Goal: Information Seeking & Learning: Learn about a topic

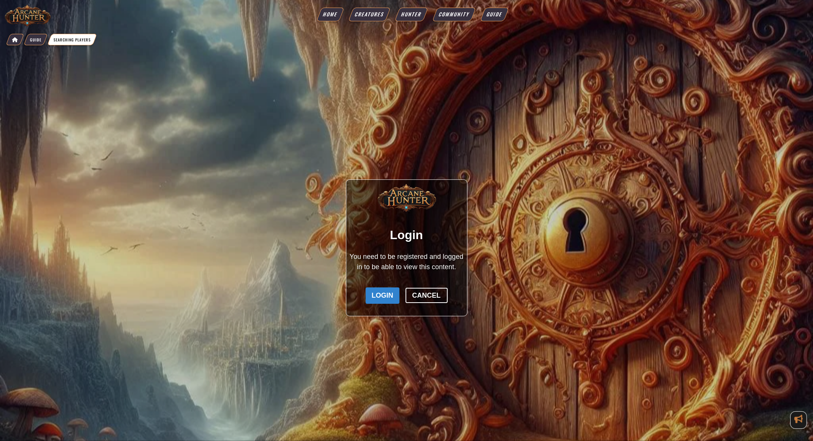
click at [33, 11] on img at bounding box center [27, 15] width 47 height 23
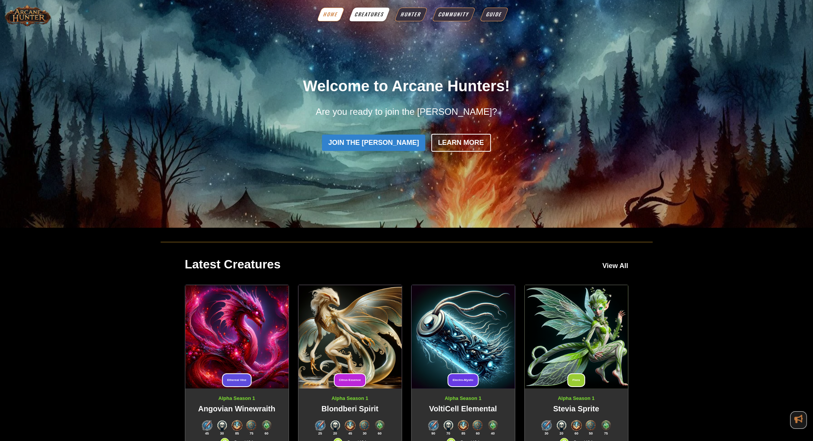
click at [362, 10] on link "Creatures" at bounding box center [370, 15] width 42 height 14
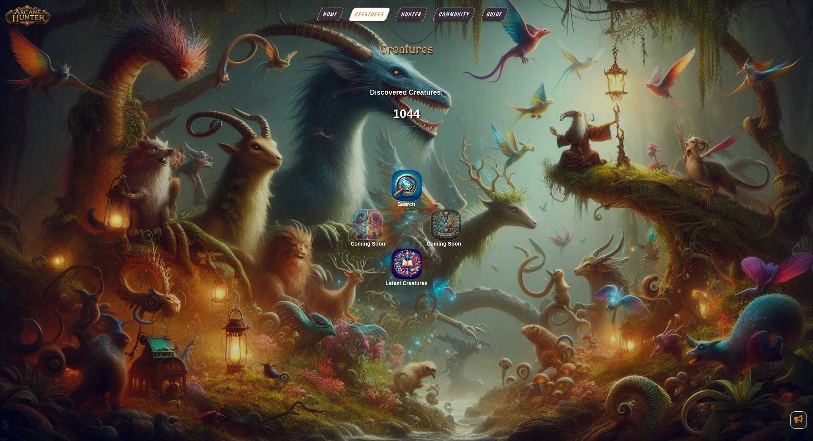
click at [402, 193] on img "button" at bounding box center [407, 185] width 30 height 30
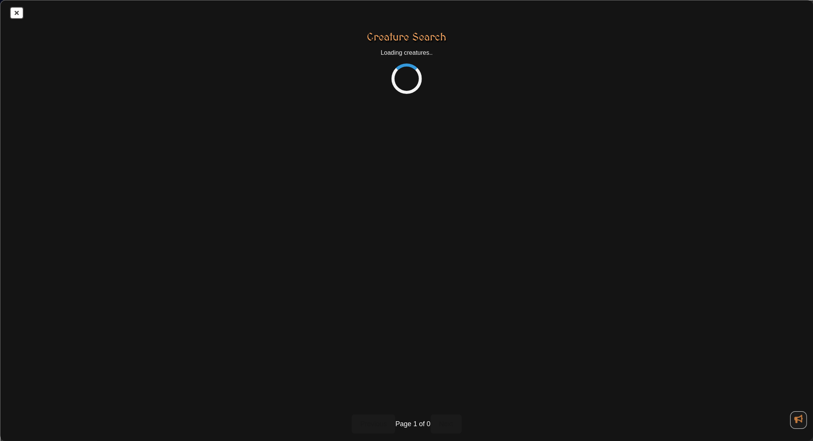
select select "createdAt"
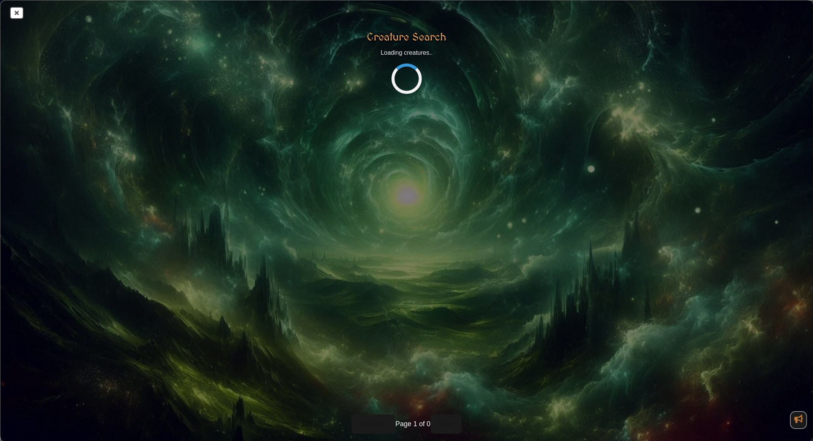
select select "desc"
select select "20"
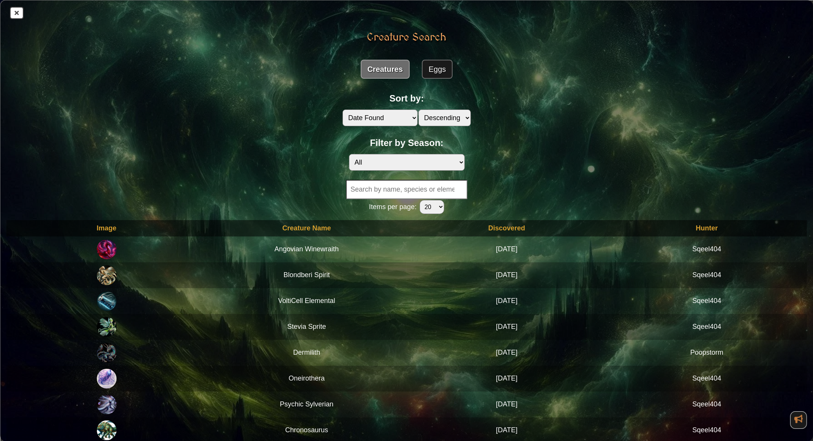
click at [308, 243] on td "Angovian Winewraith" at bounding box center [307, 249] width 200 height 26
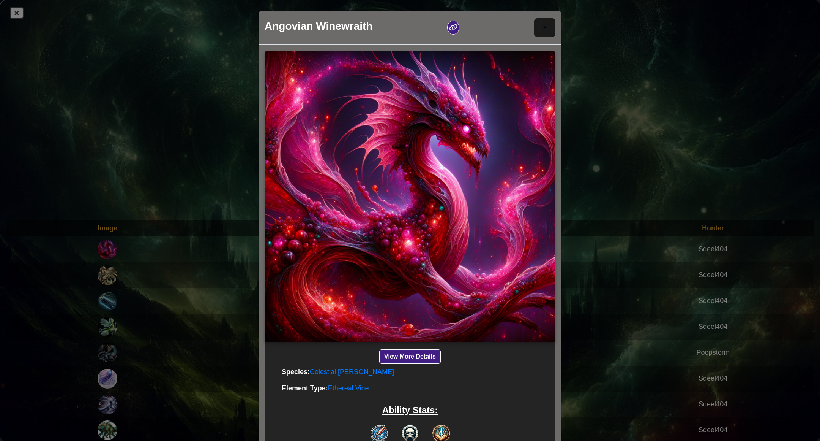
click at [553, 29] on header "Angovian Winewraith ×" at bounding box center [410, 28] width 303 height 34
click at [542, 32] on button "×" at bounding box center [544, 27] width 21 height 19
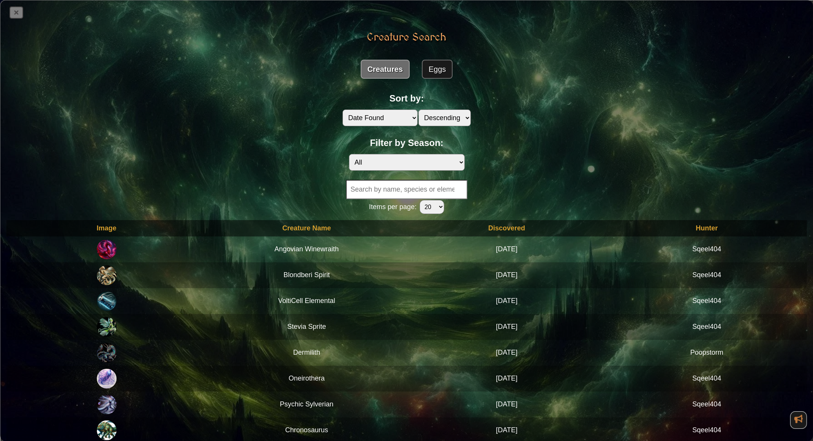
click at [22, 16] on icon at bounding box center [16, 12] width 14 height 12
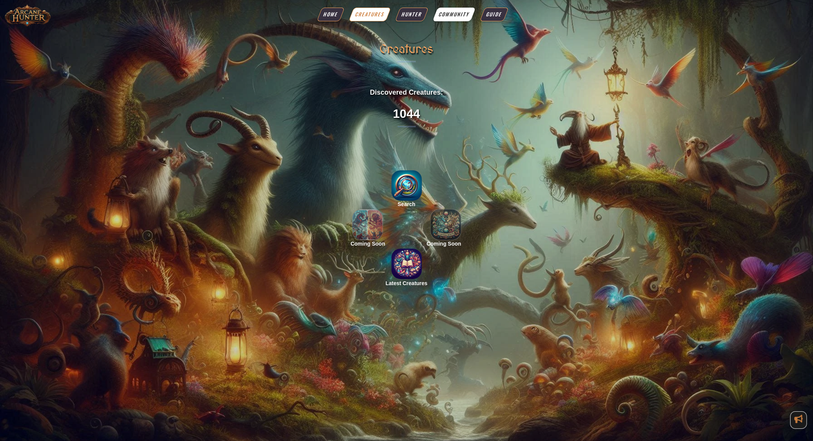
click at [461, 13] on span "Community" at bounding box center [454, 15] width 33 height 8
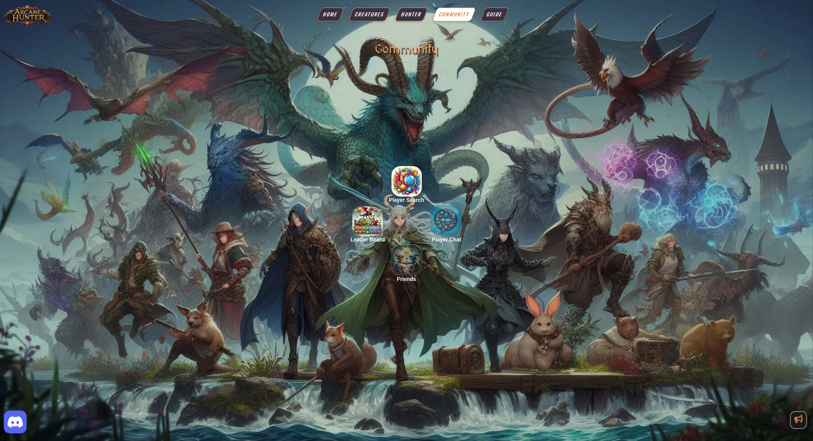
click at [446, 226] on div "Player Search Player Chat Friends Leader Board" at bounding box center [406, 220] width 109 height 109
click at [411, 18] on link "Hunter" at bounding box center [411, 15] width 33 height 14
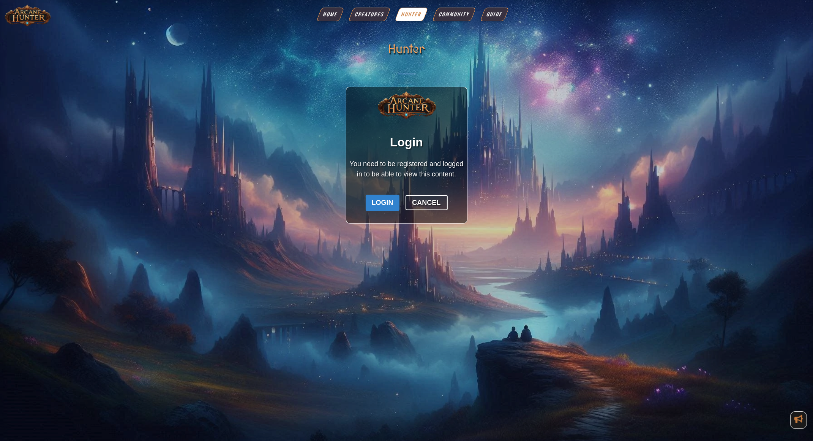
click at [378, 193] on div "Login Cancel" at bounding box center [406, 202] width 115 height 35
click at [382, 201] on button "Login" at bounding box center [383, 202] width 34 height 16
click at [461, 13] on span "Community" at bounding box center [454, 15] width 33 height 8
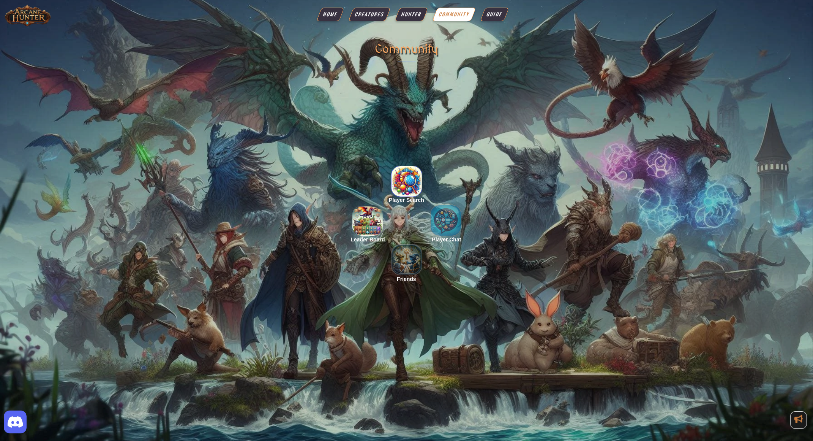
click at [411, 189] on img "button" at bounding box center [407, 181] width 30 height 30
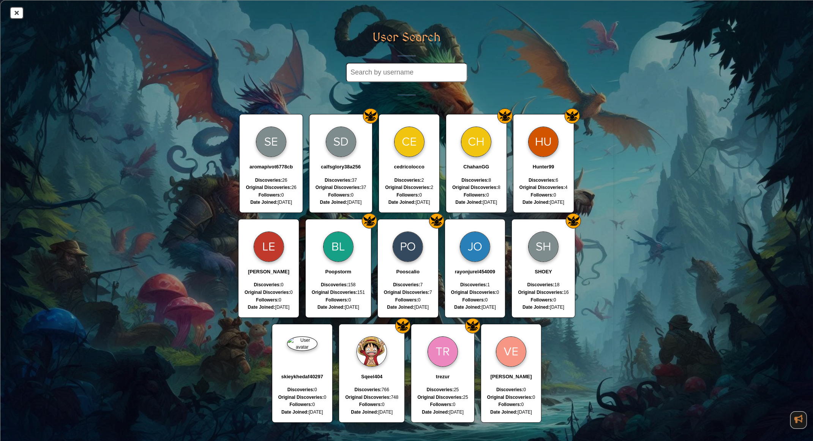
click at [315, 362] on div at bounding box center [302, 351] width 48 height 43
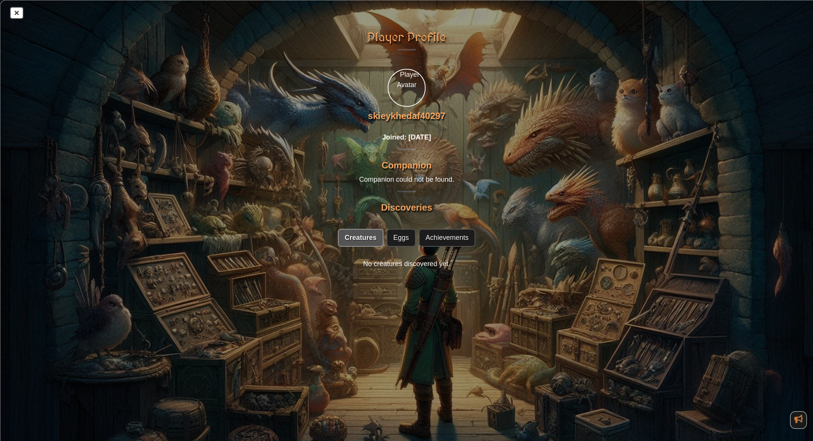
click at [404, 246] on div "Discoveries Creatures Eggs Achievements No creatures discovered yet." at bounding box center [406, 254] width 801 height 113
click at [404, 241] on button "Eggs" at bounding box center [401, 238] width 29 height 18
click at [432, 240] on button "Achievements" at bounding box center [447, 238] width 57 height 18
click at [18, 16] on icon at bounding box center [16, 12] width 12 height 11
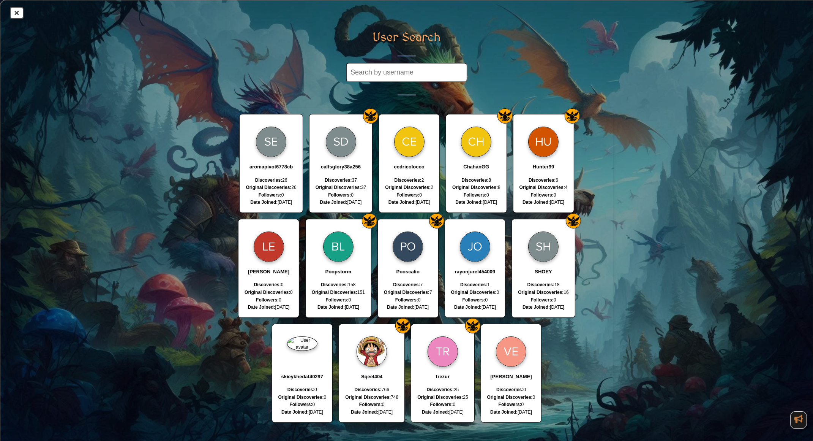
click at [549, 182] on p "Discoveries: 6" at bounding box center [544, 180] width 48 height 7
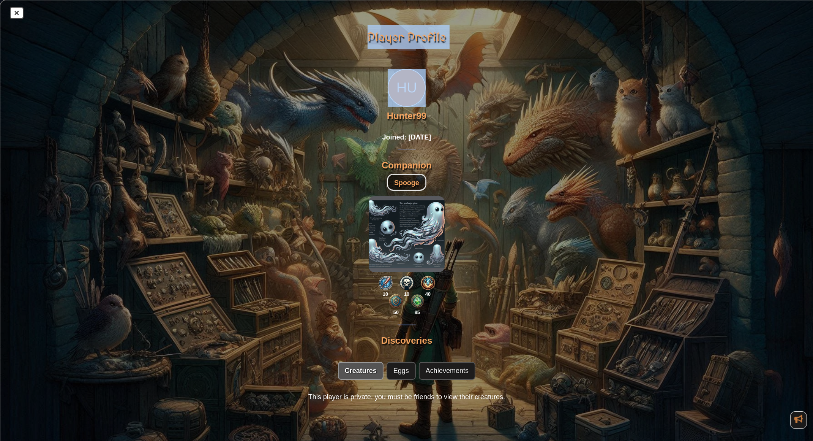
drag, startPoint x: 169, startPoint y: 57, endPoint x: 803, endPoint y: 77, distance: 634.6
click at [483, 66] on div "Player Profile Hunter99 Joined: [DATE] Companion Spooge 10 10 40 50 85 Discover…" at bounding box center [406, 230] width 801 height 410
click at [18, 14] on icon at bounding box center [16, 12] width 12 height 11
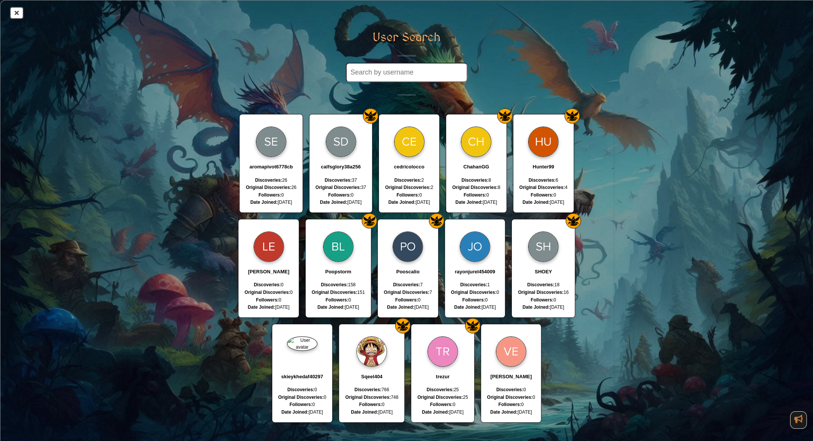
click at [279, 289] on p "Original Discoveries: 0" at bounding box center [269, 292] width 48 height 7
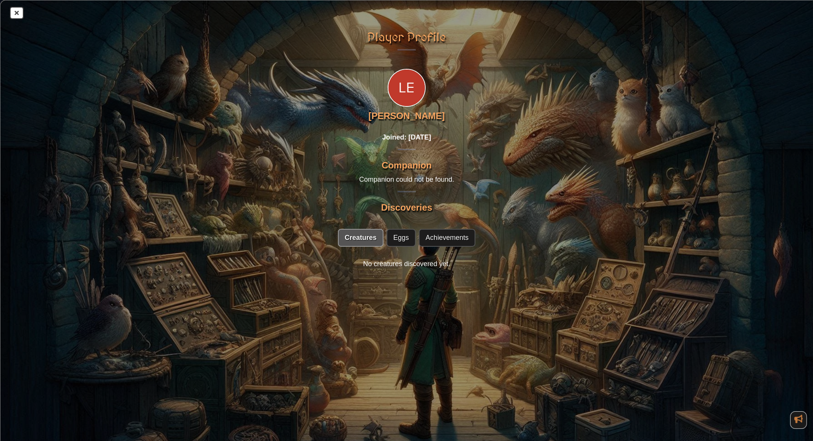
click at [395, 237] on button "Eggs" at bounding box center [401, 238] width 29 height 18
click at [444, 237] on button "Achievements" at bounding box center [447, 238] width 57 height 18
click at [21, 13] on icon at bounding box center [16, 12] width 12 height 11
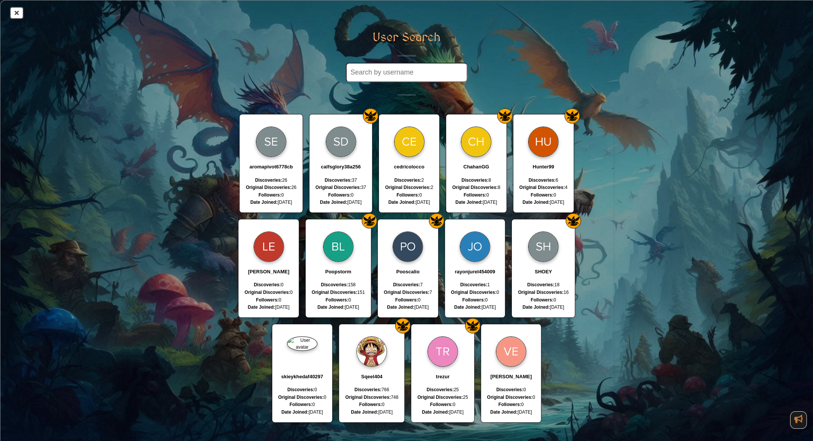
click at [476, 173] on div "ChahanGG Discoveries: 8 Original Discoveries: 8 Followers: 0 Date Joined: [DATE]" at bounding box center [476, 163] width 61 height 99
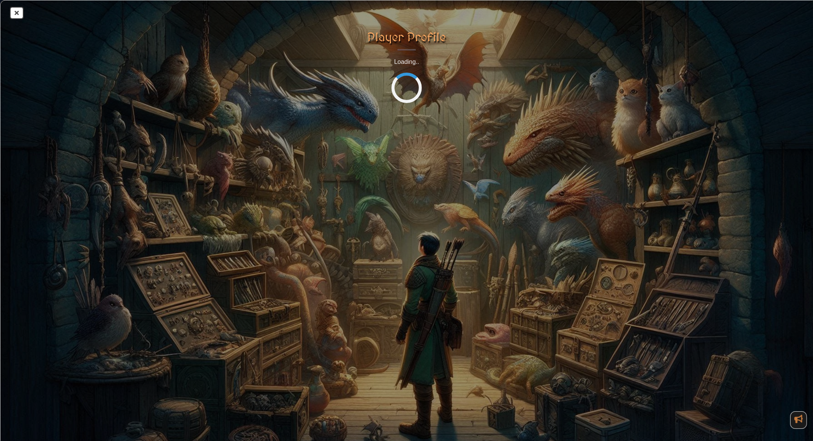
select select "desc"
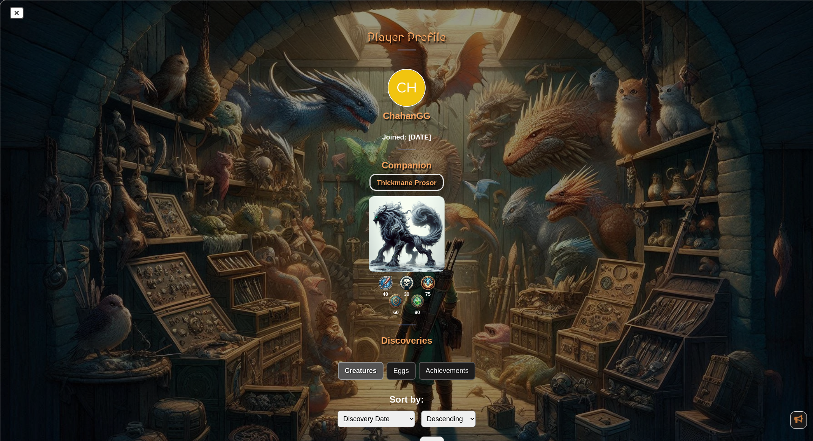
click at [412, 365] on button "Eggs" at bounding box center [401, 371] width 29 height 18
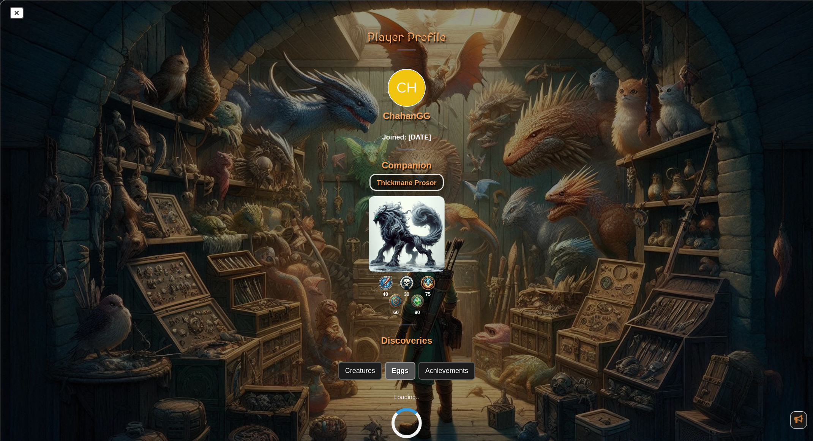
select select "desc"
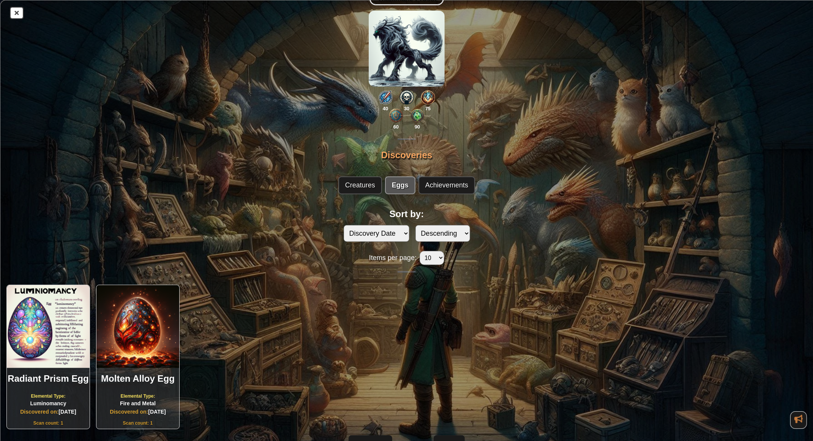
scroll to position [138, 0]
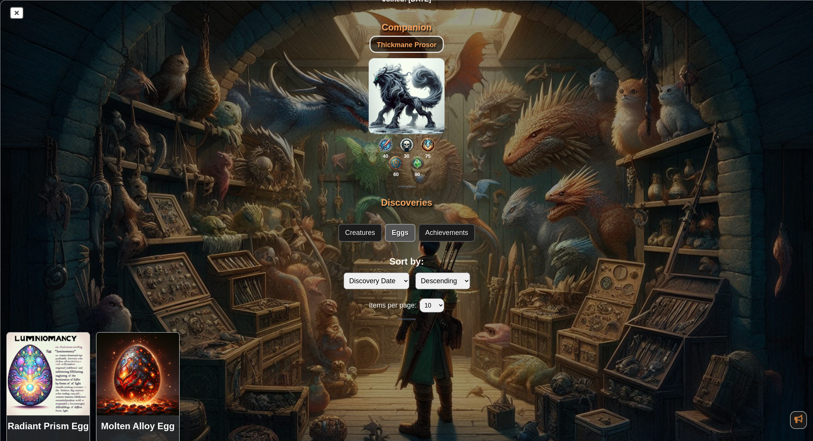
click at [450, 236] on button "Achievements" at bounding box center [447, 233] width 57 height 18
select select "date-desc"
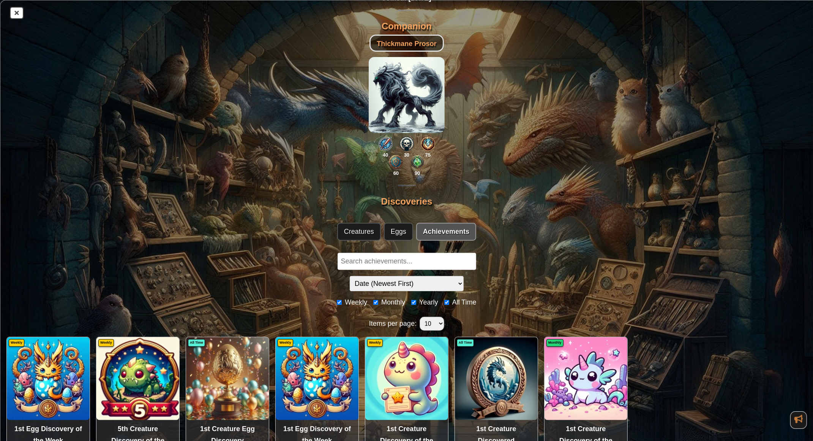
scroll to position [140, 0]
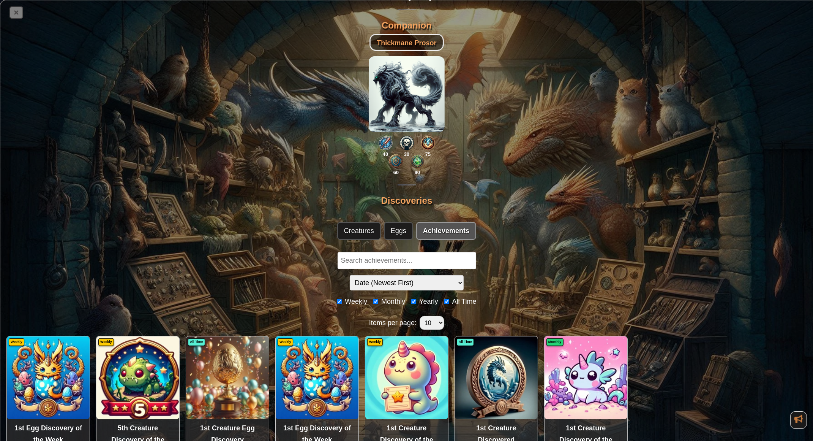
click at [19, 16] on icon at bounding box center [16, 12] width 12 height 11
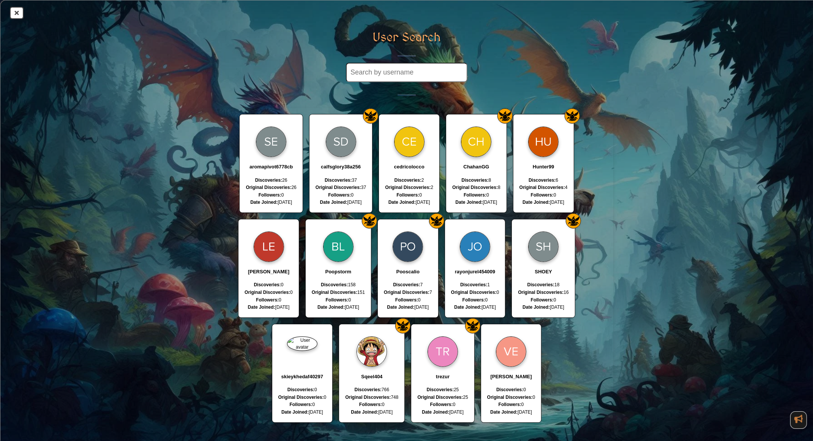
click at [342, 283] on span "Discoveries:" at bounding box center [334, 284] width 27 height 5
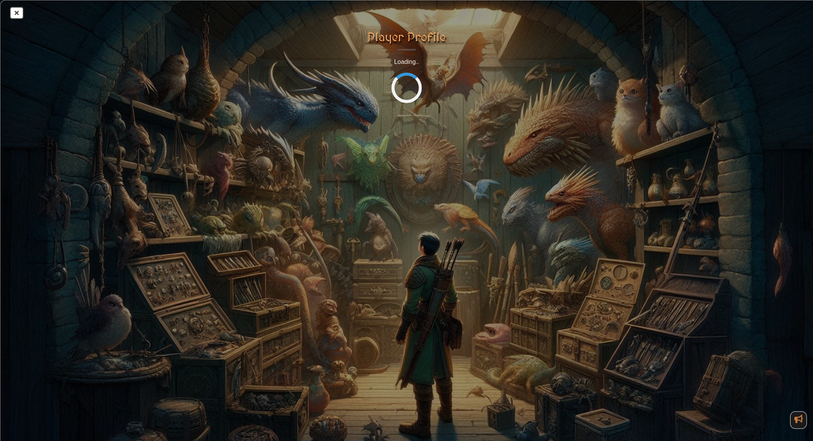
select select "desc"
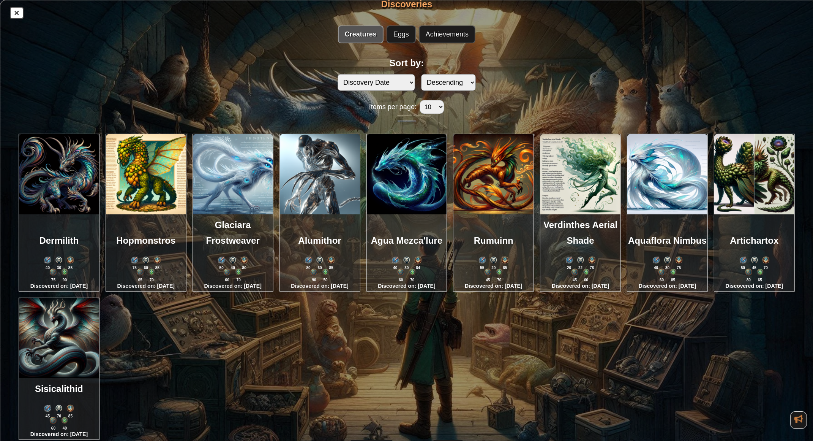
scroll to position [351, 0]
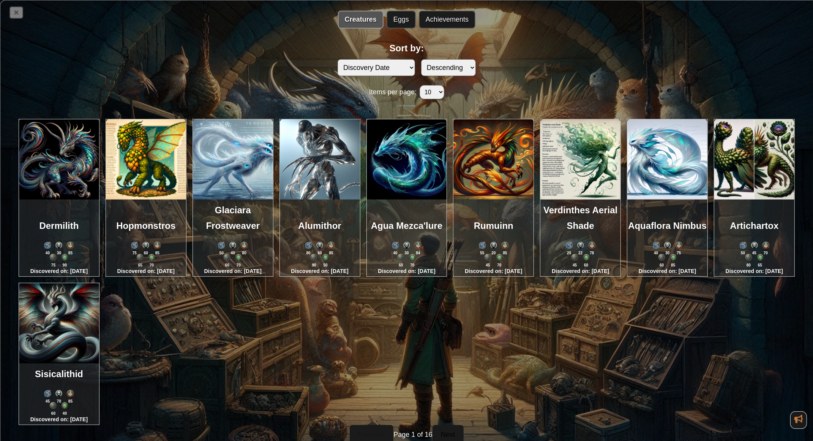
click at [21, 16] on icon at bounding box center [16, 12] width 12 height 11
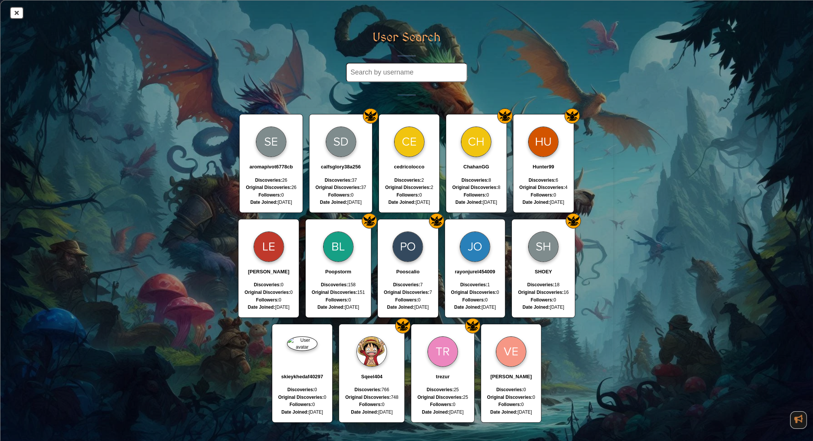
click at [398, 256] on img at bounding box center [408, 246] width 30 height 30
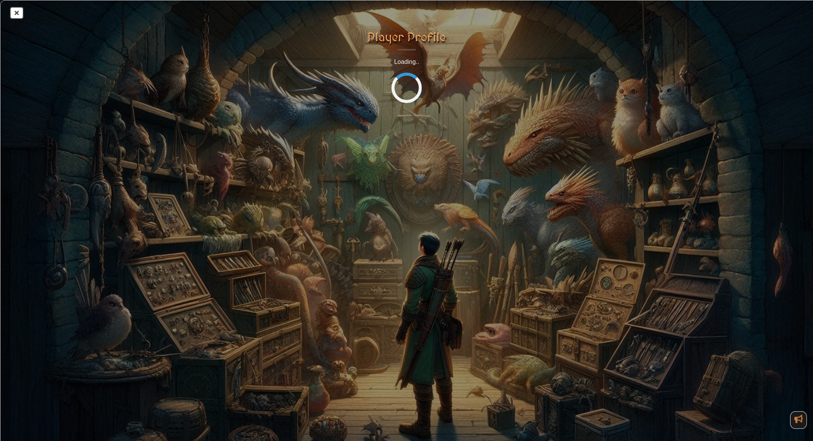
select select "desc"
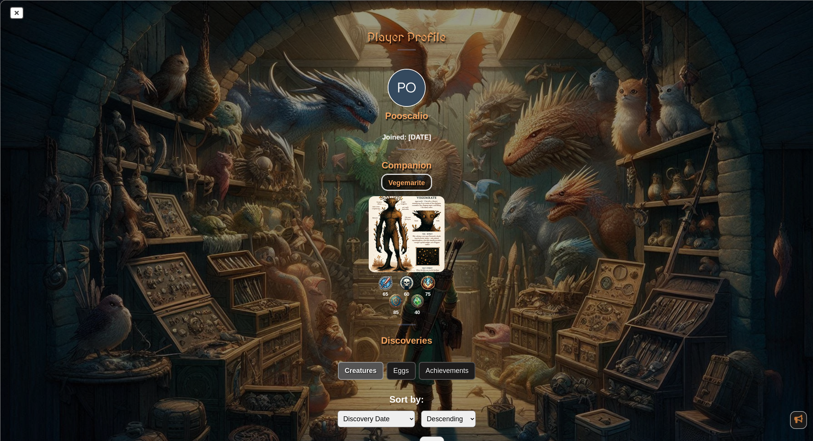
scroll to position [164, 0]
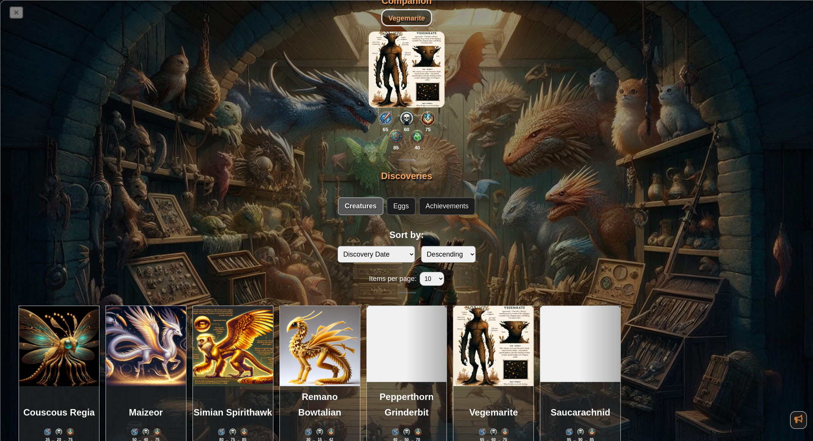
click at [13, 13] on icon at bounding box center [16, 12] width 12 height 11
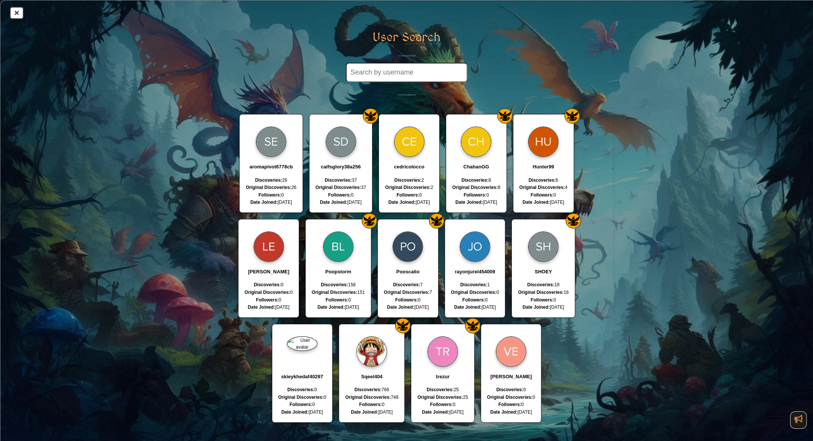
click at [419, 262] on div at bounding box center [408, 246] width 48 height 43
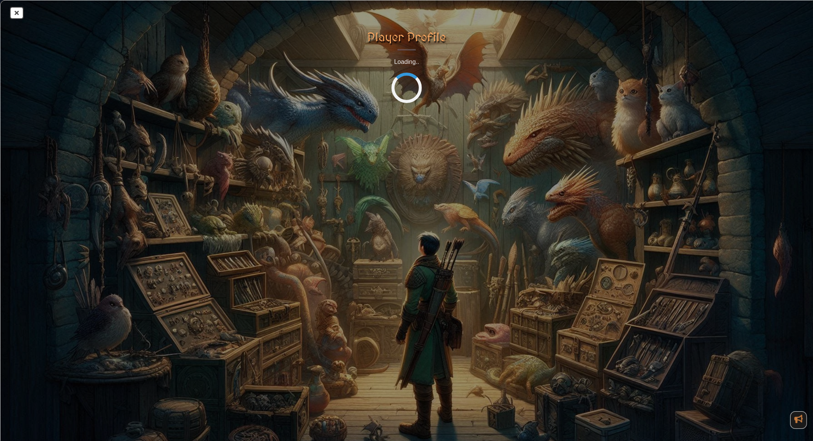
select select "desc"
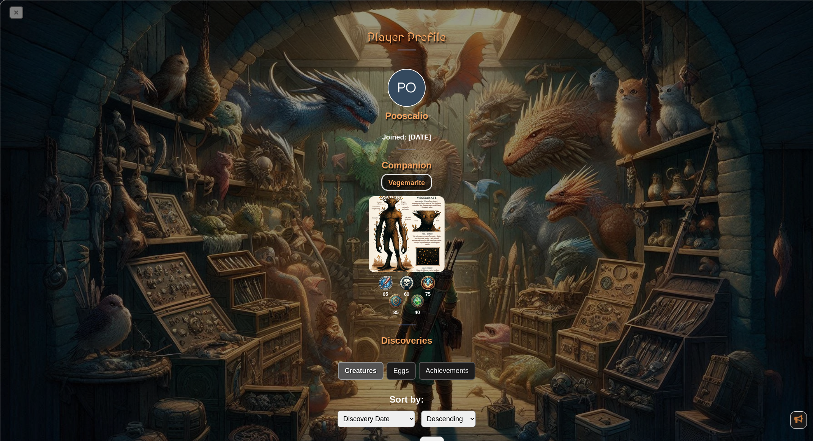
click at [14, 14] on icon at bounding box center [16, 12] width 12 height 11
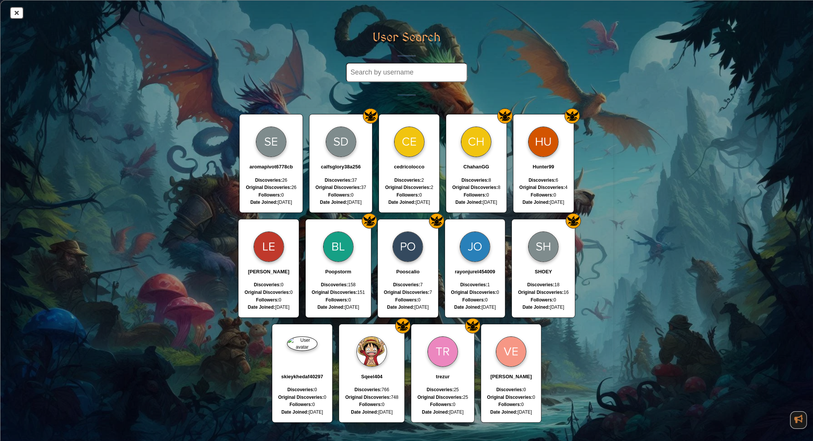
click at [337, 178] on span "Discoveries:" at bounding box center [338, 179] width 27 height 5
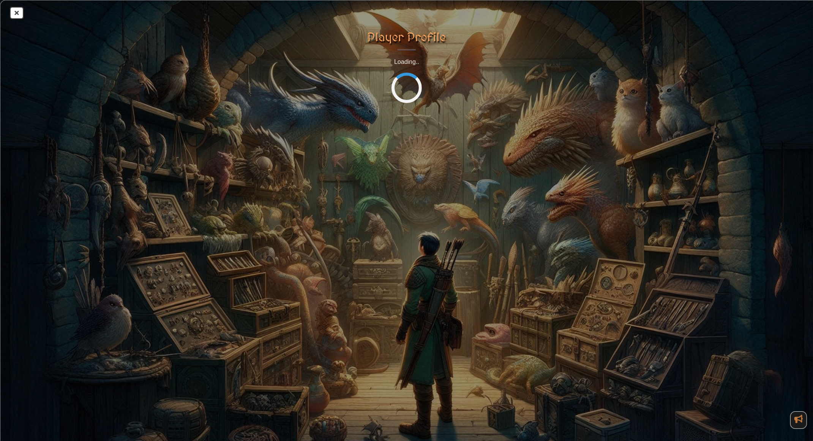
select select "desc"
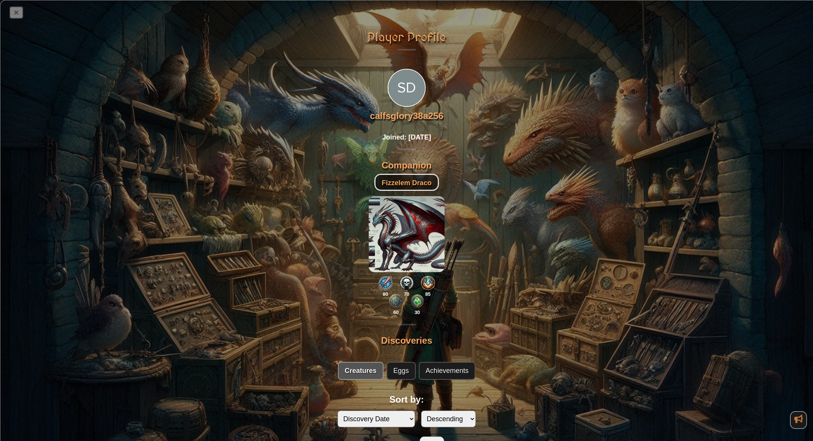
click at [16, 14] on icon at bounding box center [16, 12] width 12 height 11
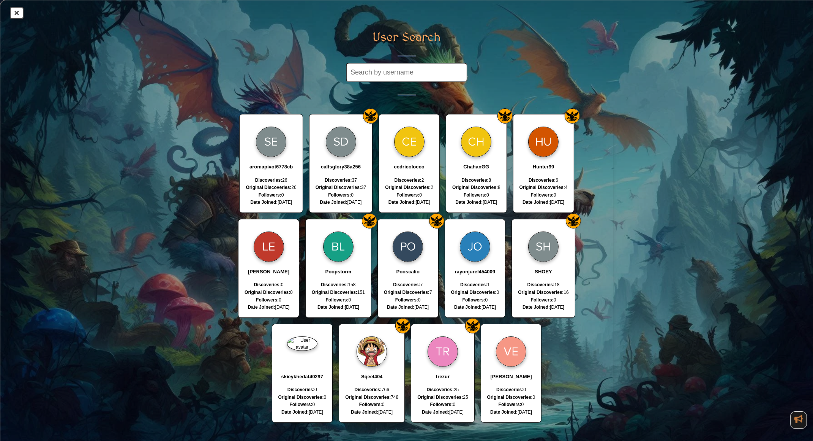
click at [534, 277] on div "SHOEY Discoveries: 18 Original Discoveries: 16 Followers: 0 Date Joined: [DATE]" at bounding box center [543, 268] width 63 height 99
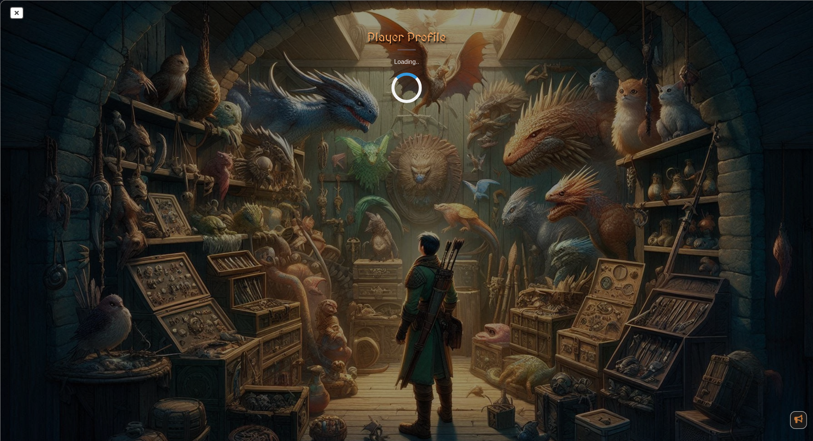
select select "desc"
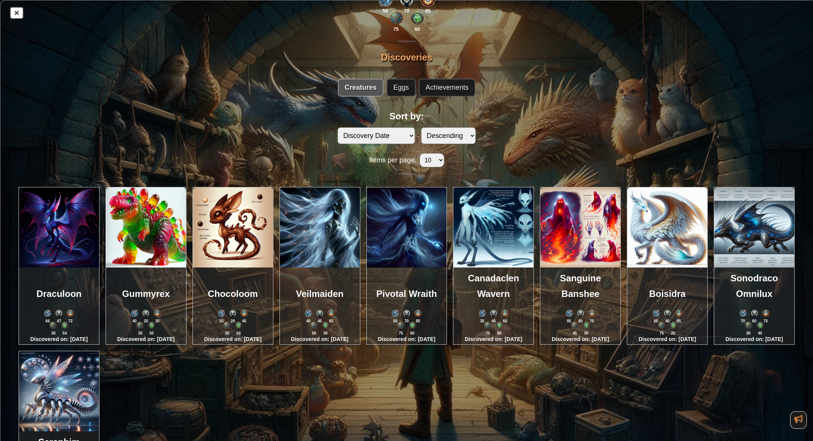
scroll to position [403, 0]
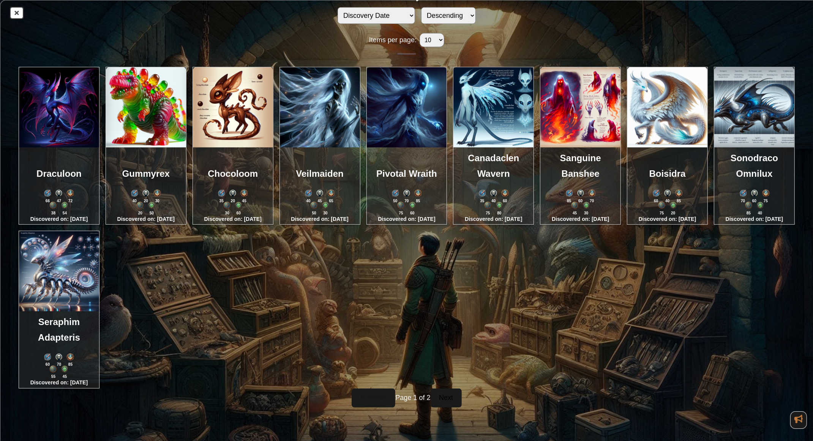
click at [74, 262] on img at bounding box center [59, 271] width 80 height 80
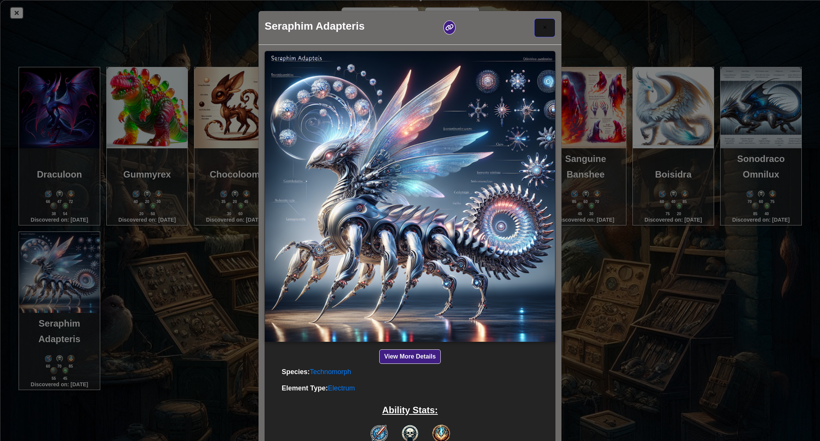
click at [547, 28] on button "×" at bounding box center [544, 27] width 21 height 19
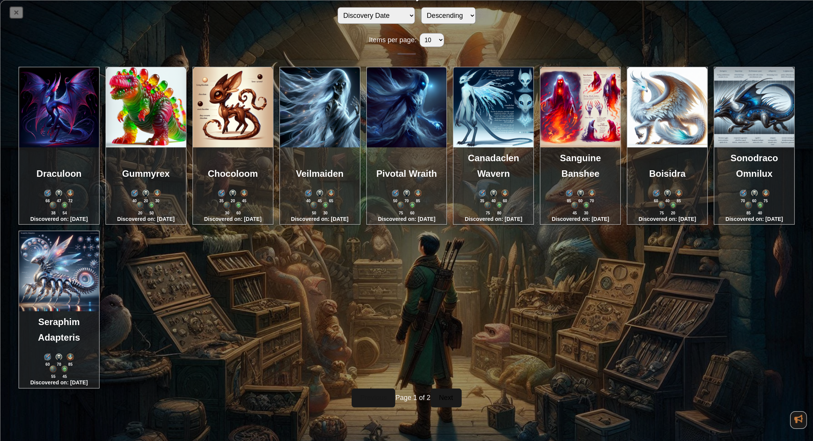
click at [23, 17] on div "Player Profile SHOEY Joined: [DATE] Companion Pivotal Wraith 50 70 85 75 60 Dis…" at bounding box center [406, 220] width 813 height 441
click at [22, 18] on icon at bounding box center [16, 12] width 14 height 12
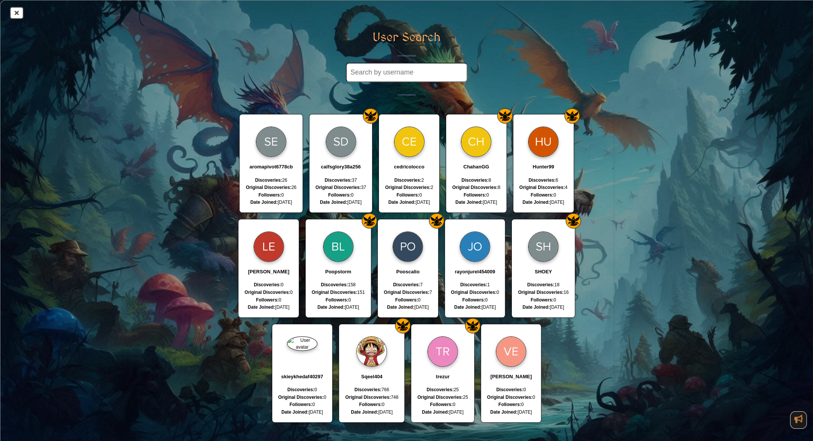
click at [383, 373] on p "Sqeel404" at bounding box center [371, 377] width 53 height 8
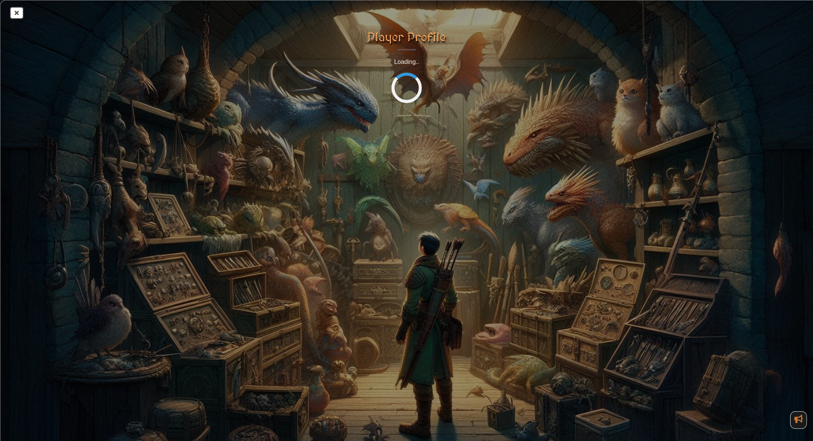
select select "desc"
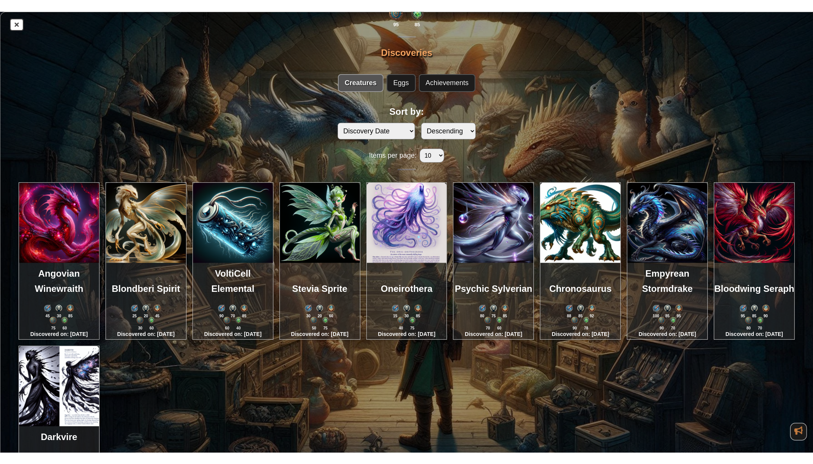
scroll to position [401, 0]
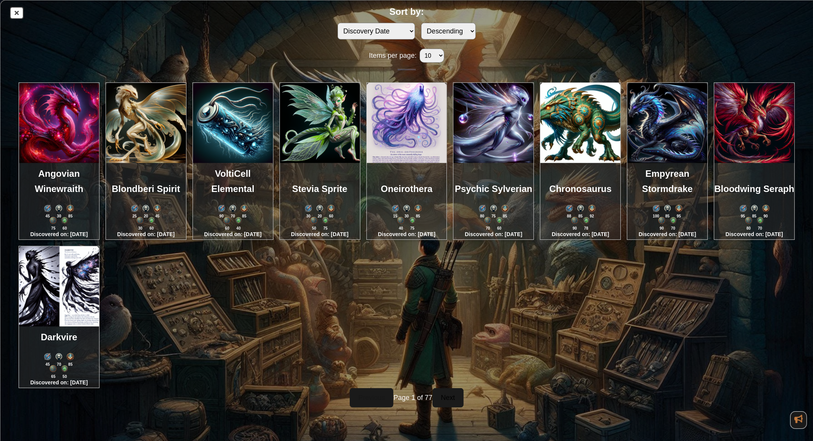
click at [65, 297] on img at bounding box center [59, 286] width 80 height 80
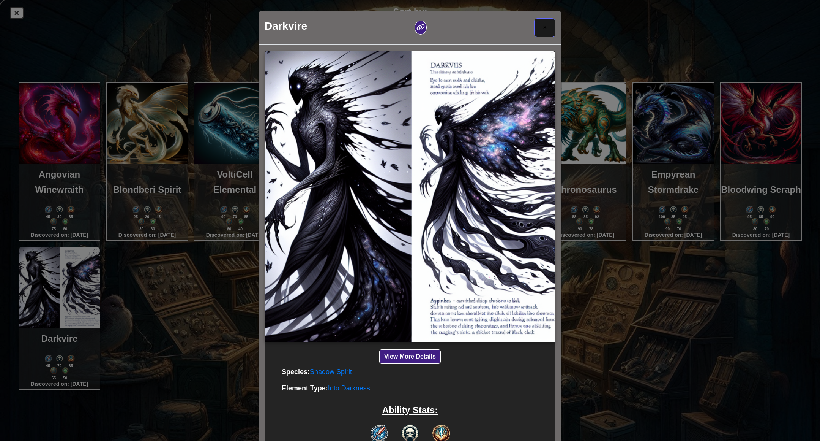
click at [536, 27] on button "×" at bounding box center [544, 27] width 21 height 19
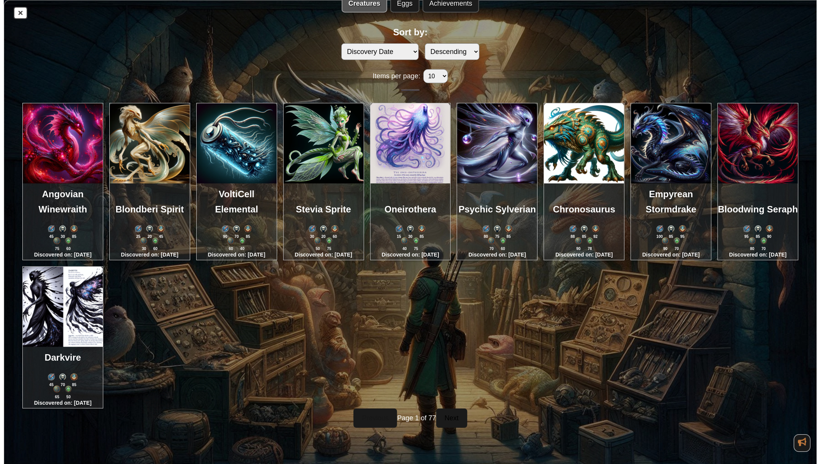
scroll to position [378, 0]
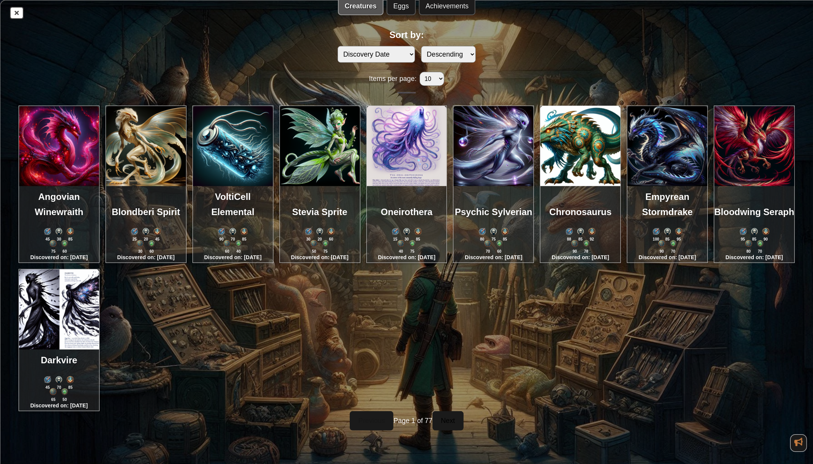
click at [335, 150] on img at bounding box center [320, 146] width 80 height 80
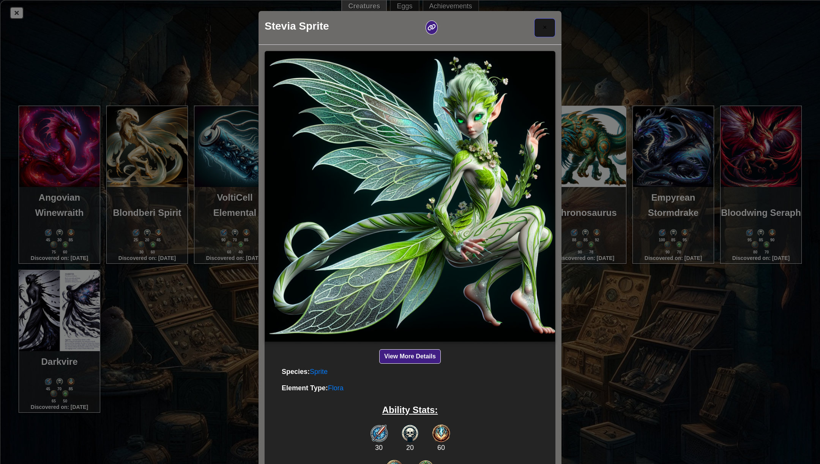
click at [551, 33] on button "×" at bounding box center [544, 27] width 21 height 19
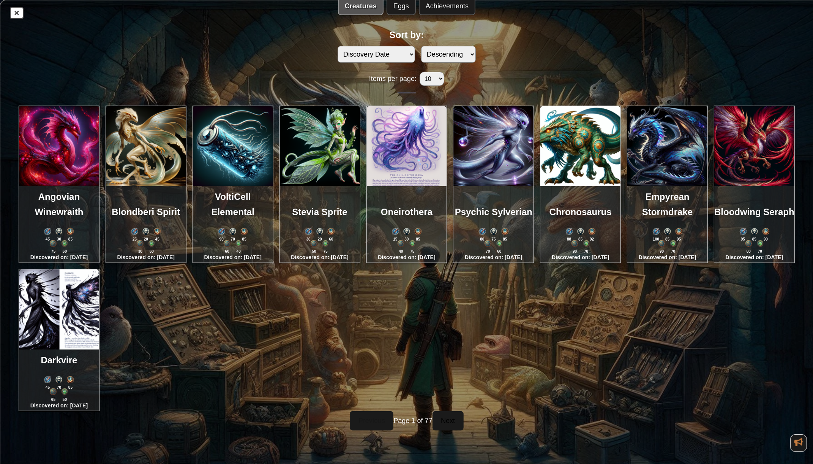
click at [737, 137] on img at bounding box center [754, 146] width 80 height 80
